Goal: Task Accomplishment & Management: Manage account settings

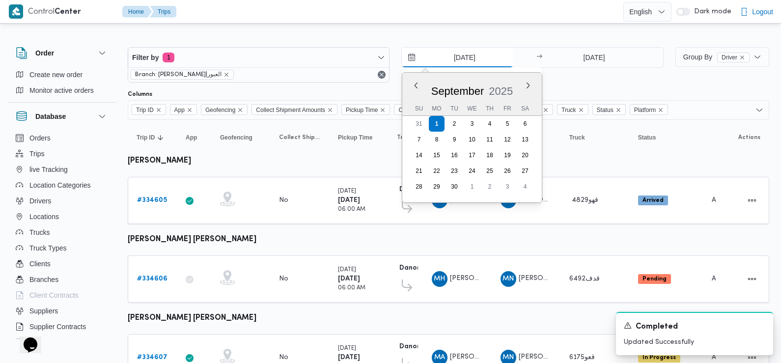
click at [456, 59] on input "[DATE]" at bounding box center [458, 58] width 112 height 20
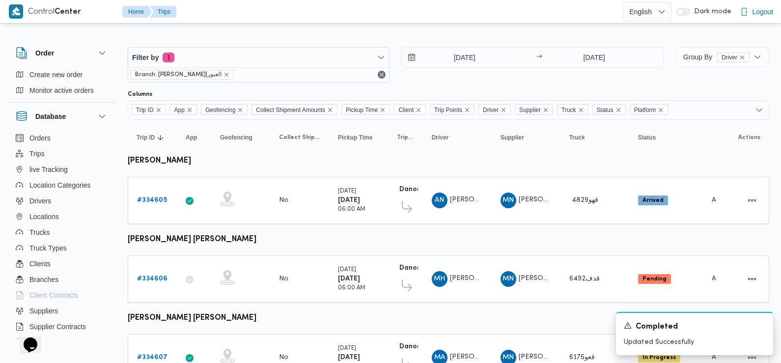
click at [388, 98] on div "Columns Trip ID App Geofencing Collect Shipment Amounts Pickup Time Client Trip…" at bounding box center [449, 104] width 642 height 29
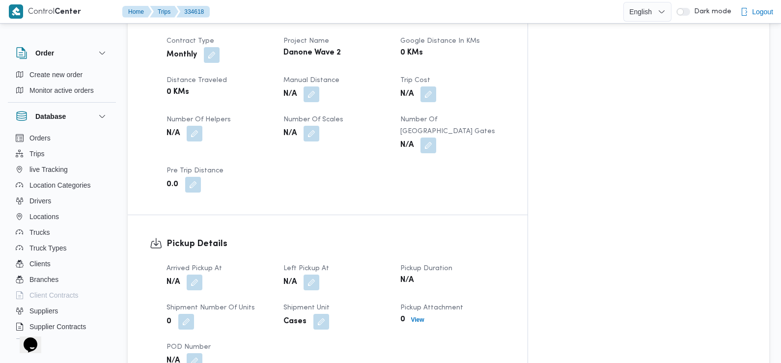
scroll to position [482, 0]
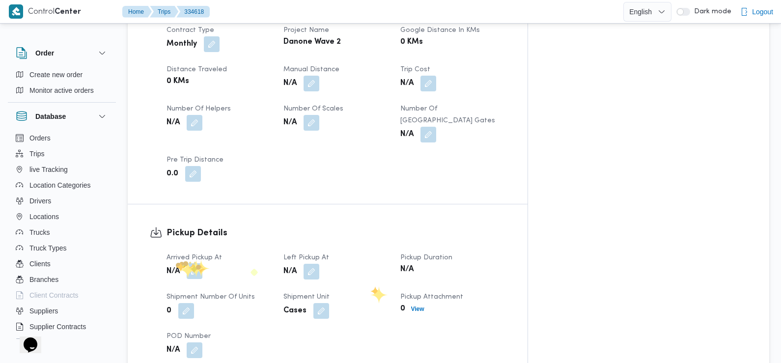
click at [194, 263] on button "button" at bounding box center [195, 271] width 16 height 16
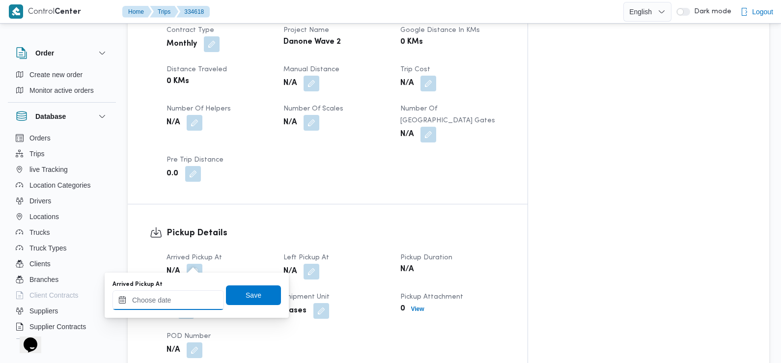
click at [183, 299] on input "Arrived Pickup At" at bounding box center [169, 300] width 112 height 20
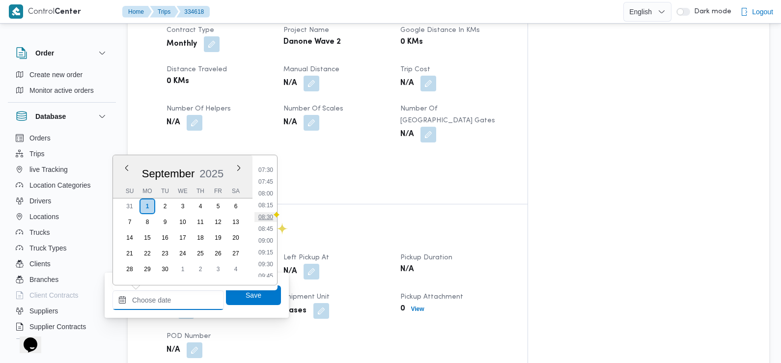
scroll to position [335, 0]
drag, startPoint x: 269, startPoint y: 187, endPoint x: 277, endPoint y: 220, distance: 33.7
click at [269, 187] on li "07:30" at bounding box center [266, 187] width 23 height 10
type input "01/09/2025 07:30"
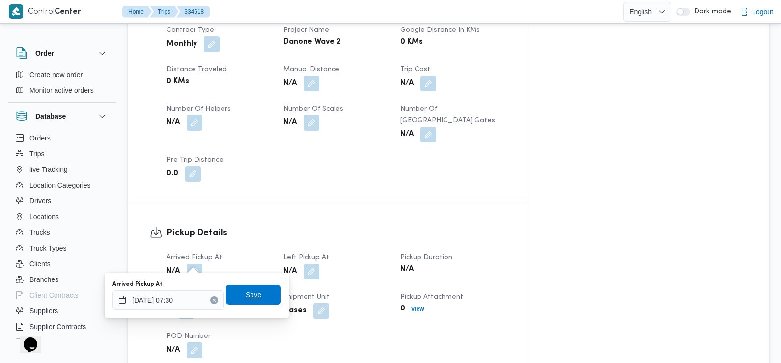
click at [250, 299] on span "Save" at bounding box center [254, 295] width 16 height 12
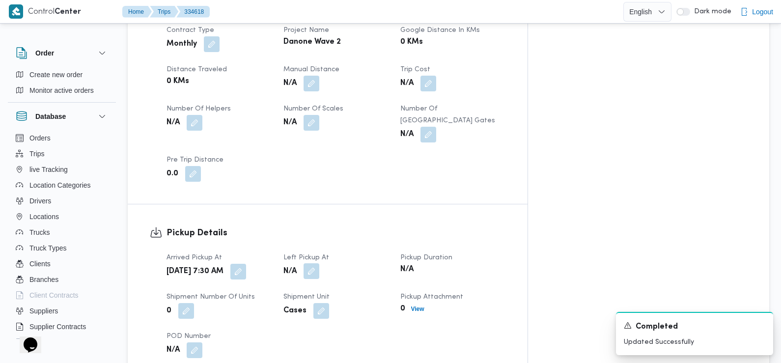
click at [319, 263] on button "button" at bounding box center [312, 271] width 16 height 16
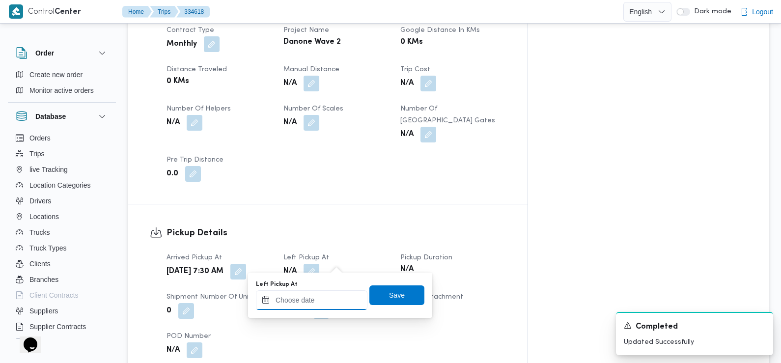
click at [329, 295] on input "Left Pickup At" at bounding box center [312, 300] width 112 height 20
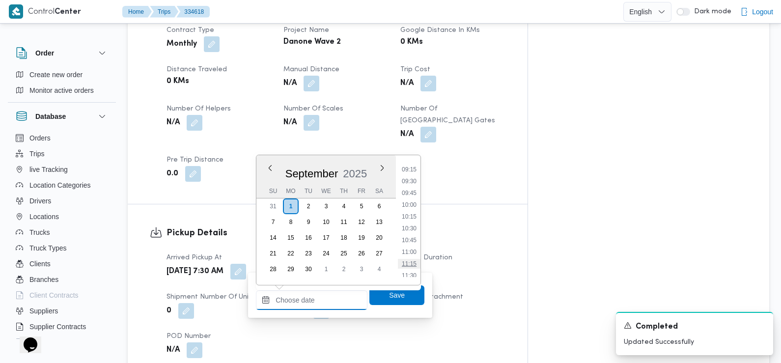
scroll to position [397, 0]
click at [412, 169] on li "08:30" at bounding box center [409, 173] width 23 height 10
type input "01/09/2025 08:30"
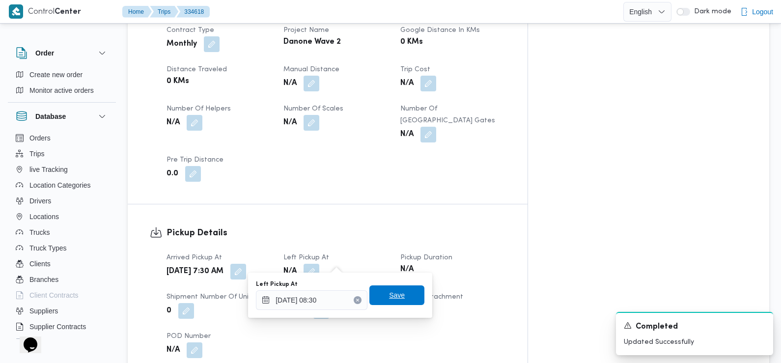
click at [399, 291] on span "Save" at bounding box center [397, 296] width 55 height 20
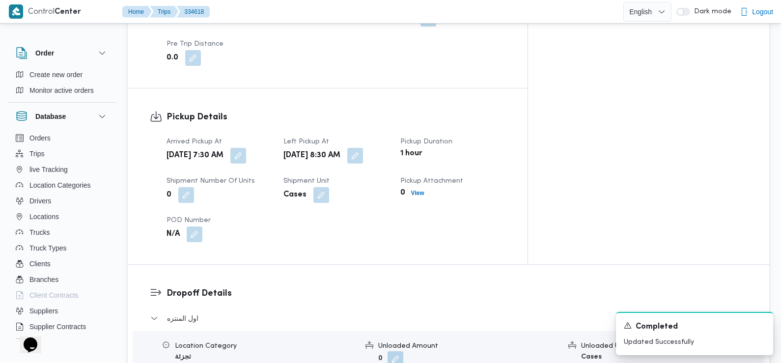
scroll to position [747, 0]
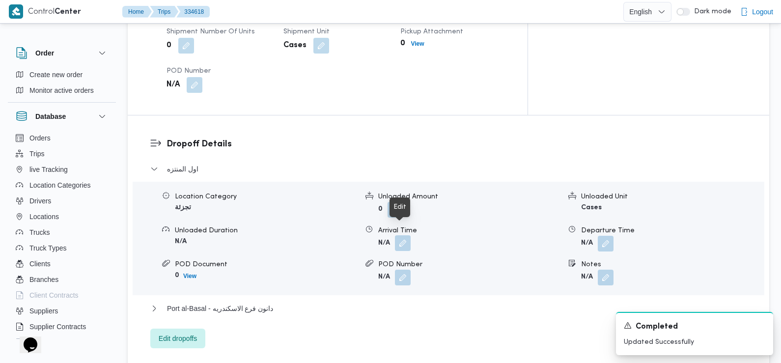
click at [402, 235] on button "button" at bounding box center [403, 243] width 16 height 16
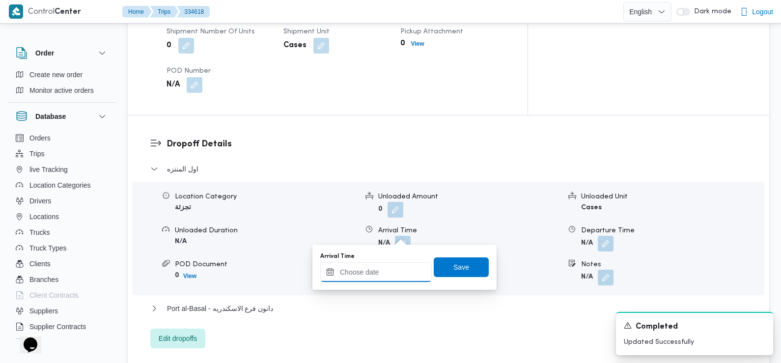
click at [391, 268] on input "Arrival Time" at bounding box center [376, 272] width 112 height 20
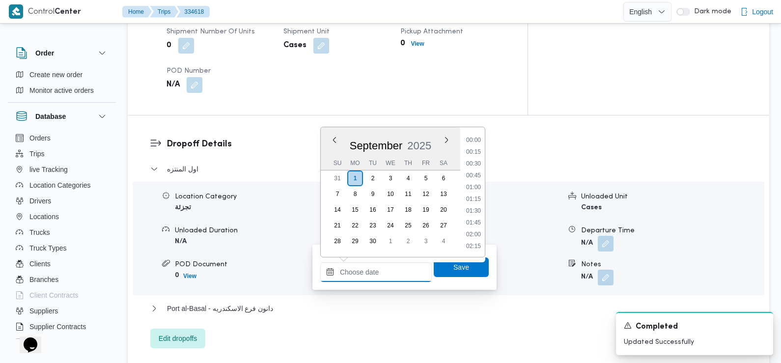
scroll to position [518, 0]
drag, startPoint x: 476, startPoint y: 142, endPoint x: 476, endPoint y: 153, distance: 10.8
click at [476, 142] on li "11:00" at bounding box center [473, 141] width 23 height 10
type input "01/09/2025 11:00"
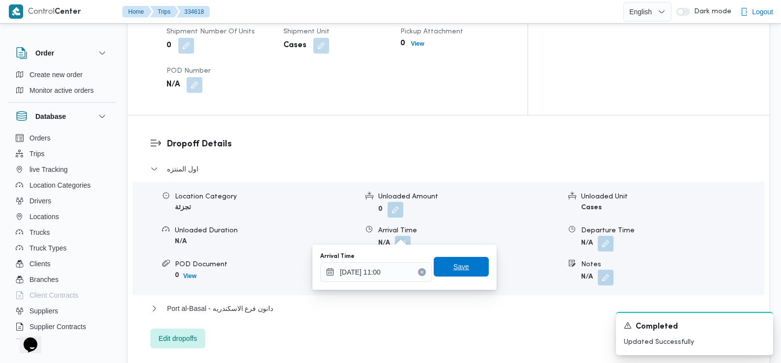
click at [458, 266] on span "Save" at bounding box center [462, 267] width 16 height 12
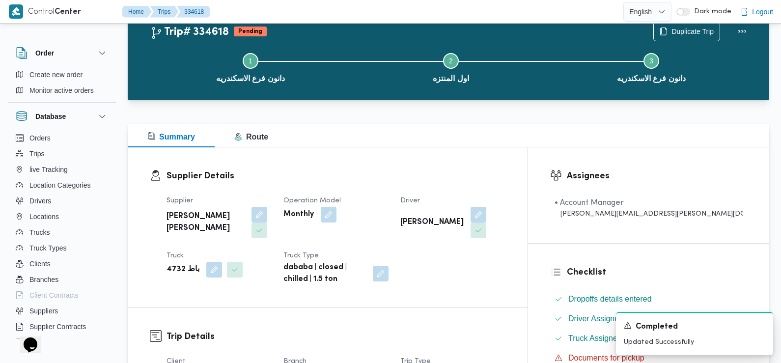
scroll to position [0, 0]
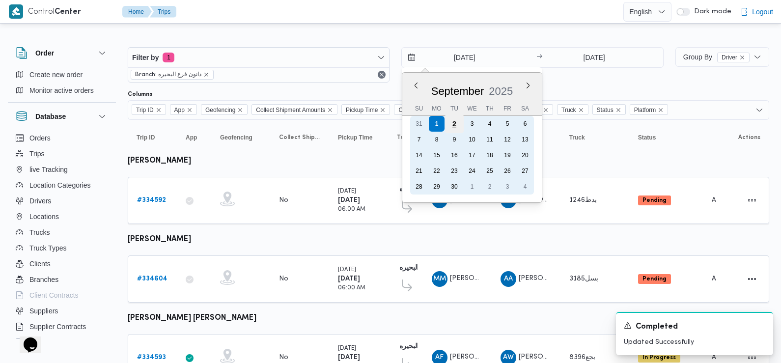
click at [453, 130] on div "2" at bounding box center [454, 123] width 19 height 19
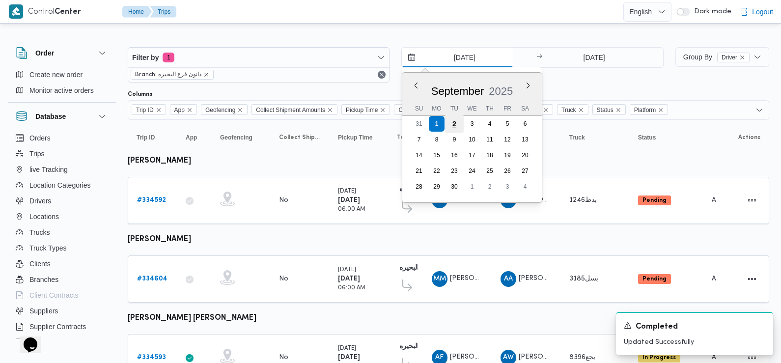
type input "[DATE]"
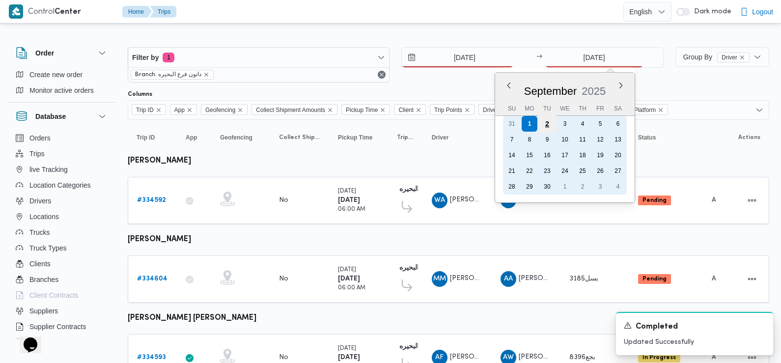
drag, startPoint x: 574, startPoint y: 64, endPoint x: 545, endPoint y: 123, distance: 65.5
click at [546, 123] on div "2" at bounding box center [547, 123] width 19 height 19
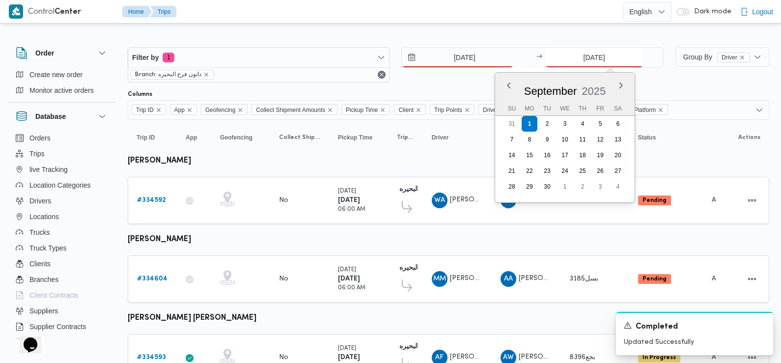
type input "[DATE]"
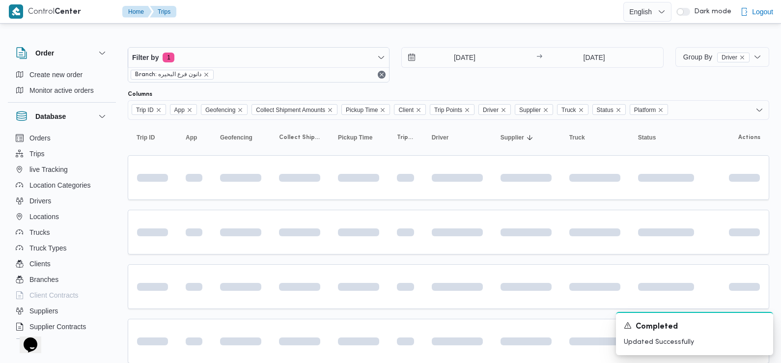
click at [469, 79] on div "[DATE] → [DATE]" at bounding box center [532, 64] width 262 height 35
